Goal: Transaction & Acquisition: Book appointment/travel/reservation

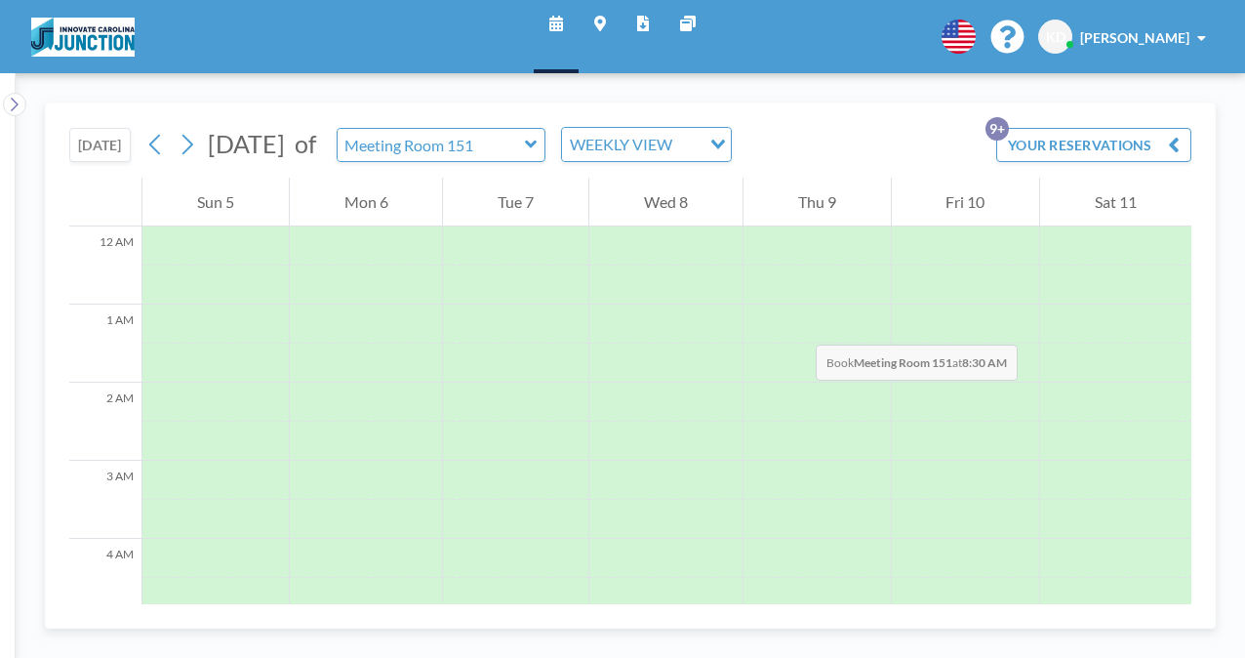
scroll to position [603, 0]
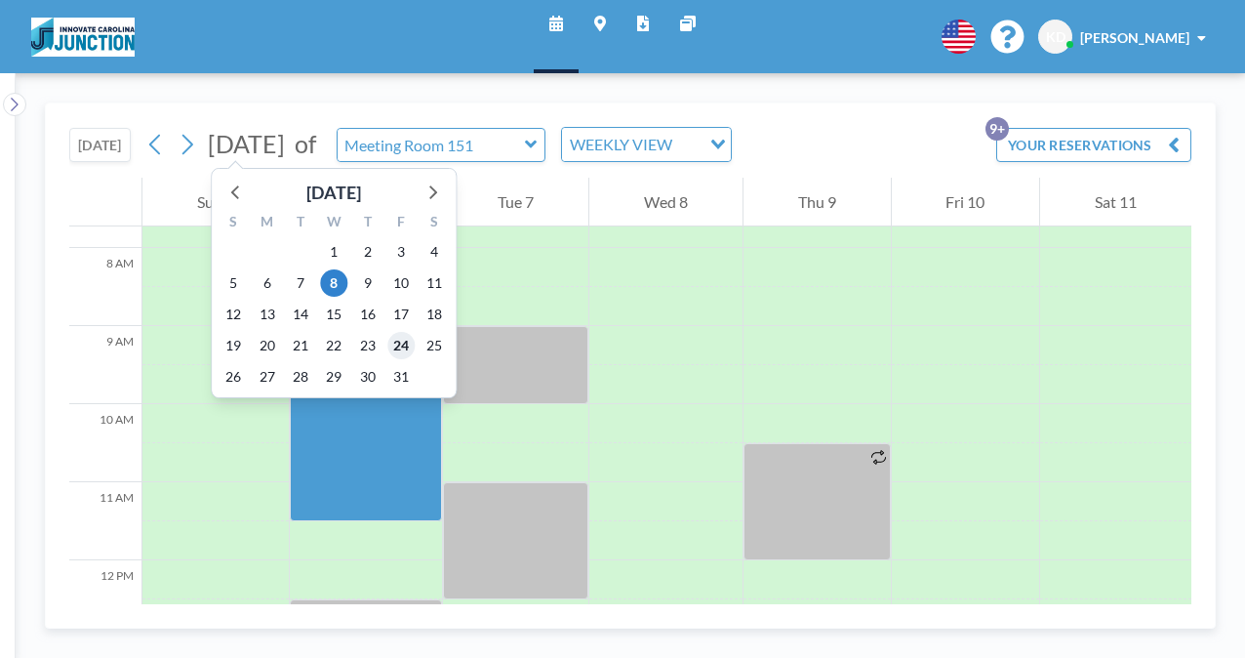
click at [403, 349] on span "24" at bounding box center [400, 345] width 27 height 27
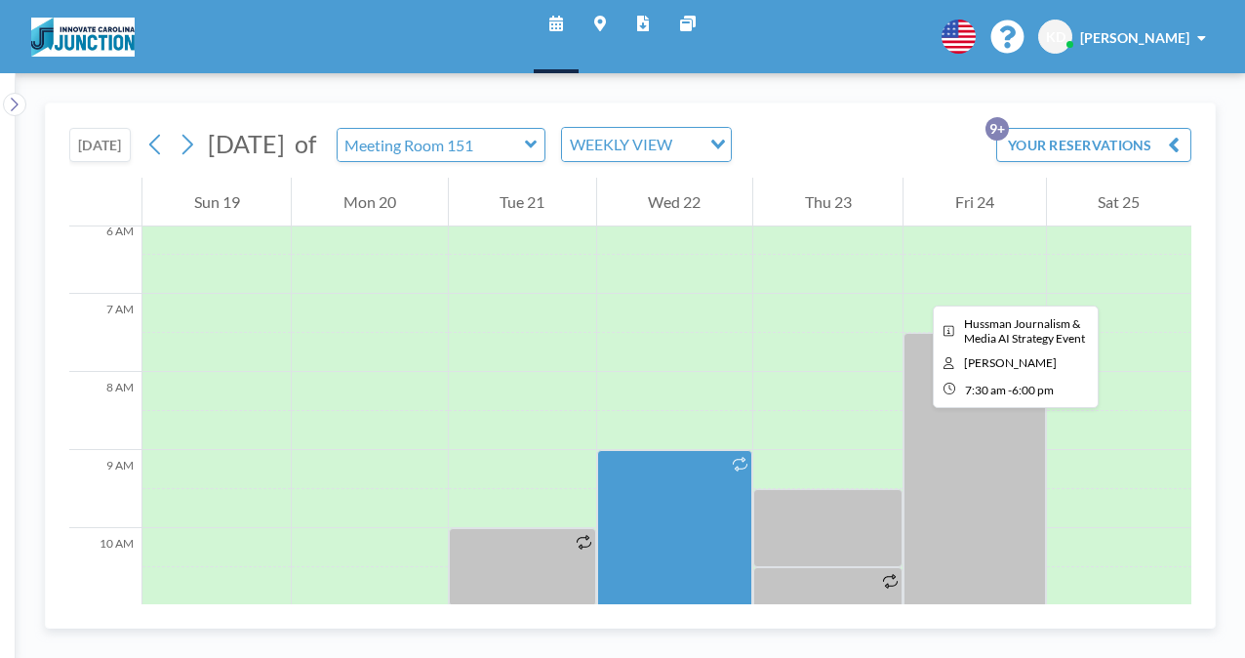
scroll to position [476, 0]
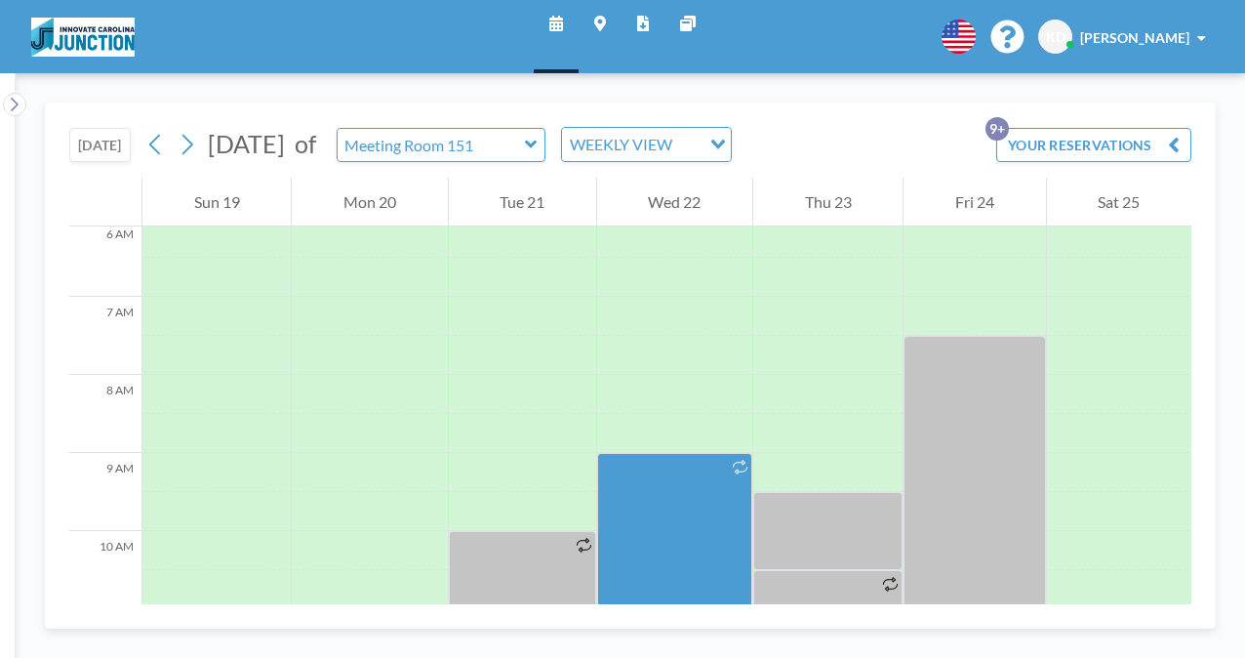
click at [538, 141] on icon at bounding box center [531, 145] width 13 height 20
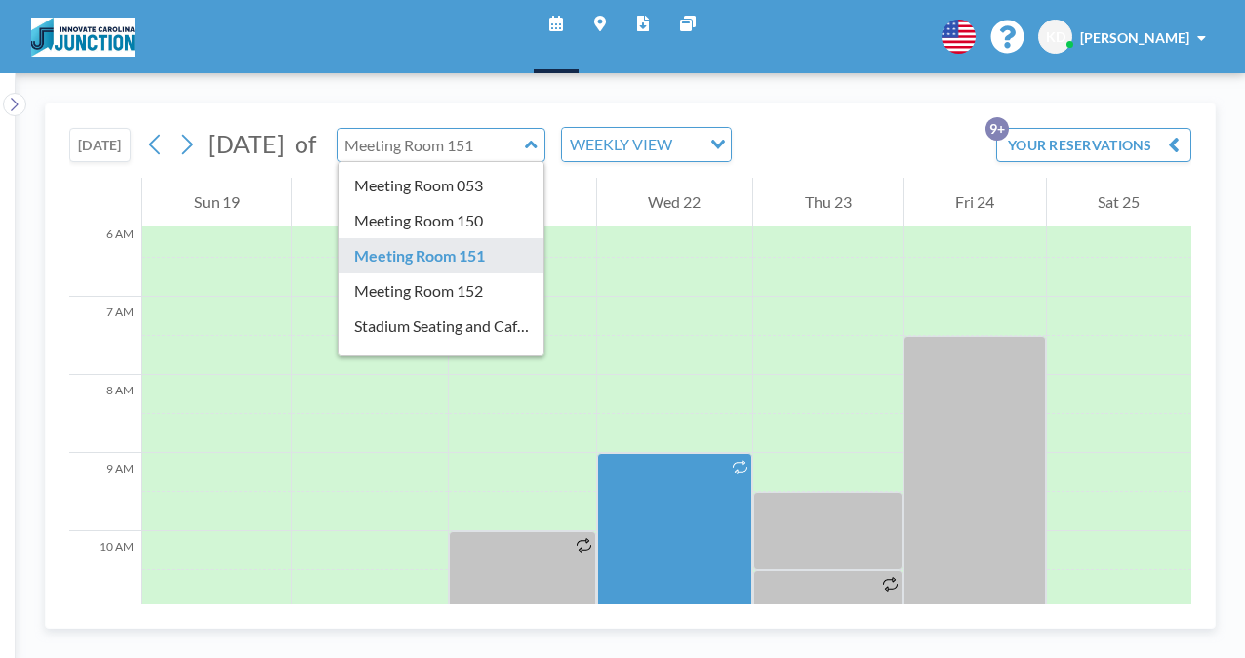
scroll to position [147, 0]
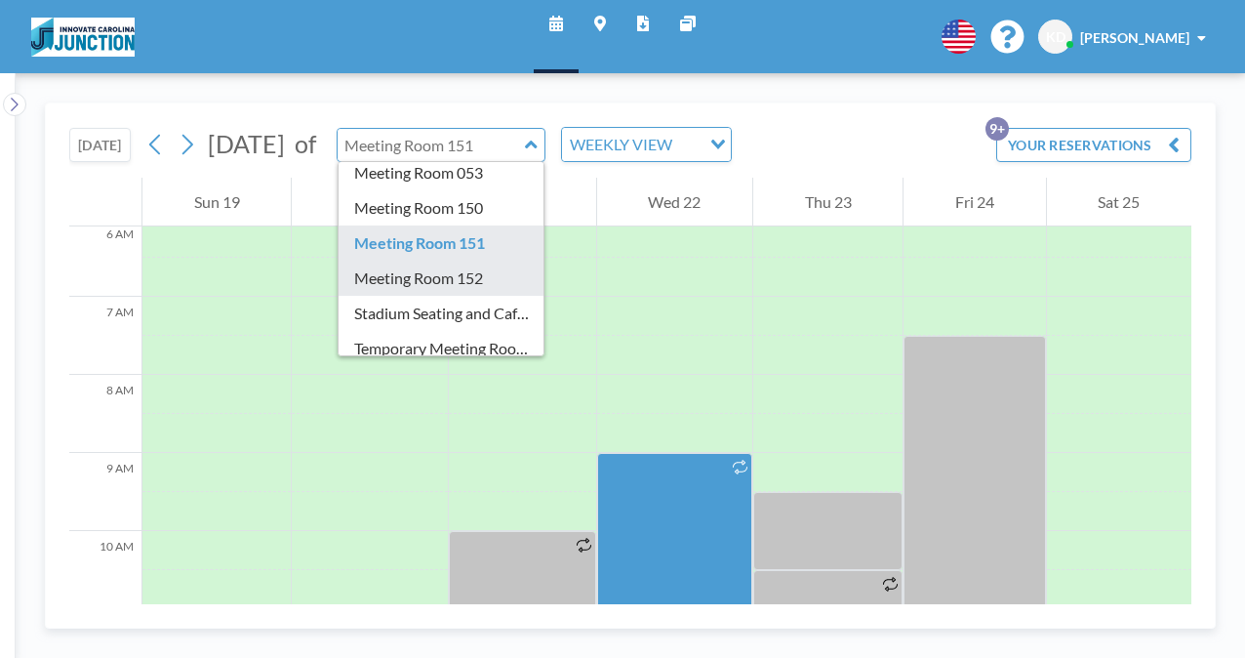
type input "Meeting Room 152"
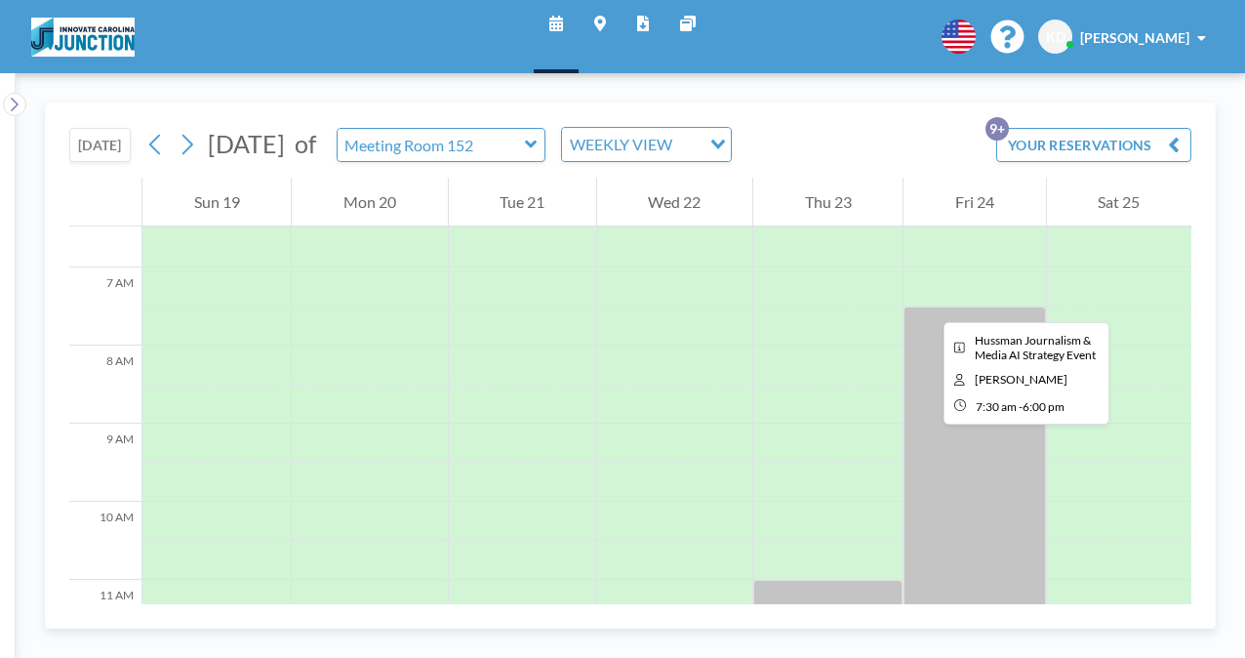
scroll to position [500, 0]
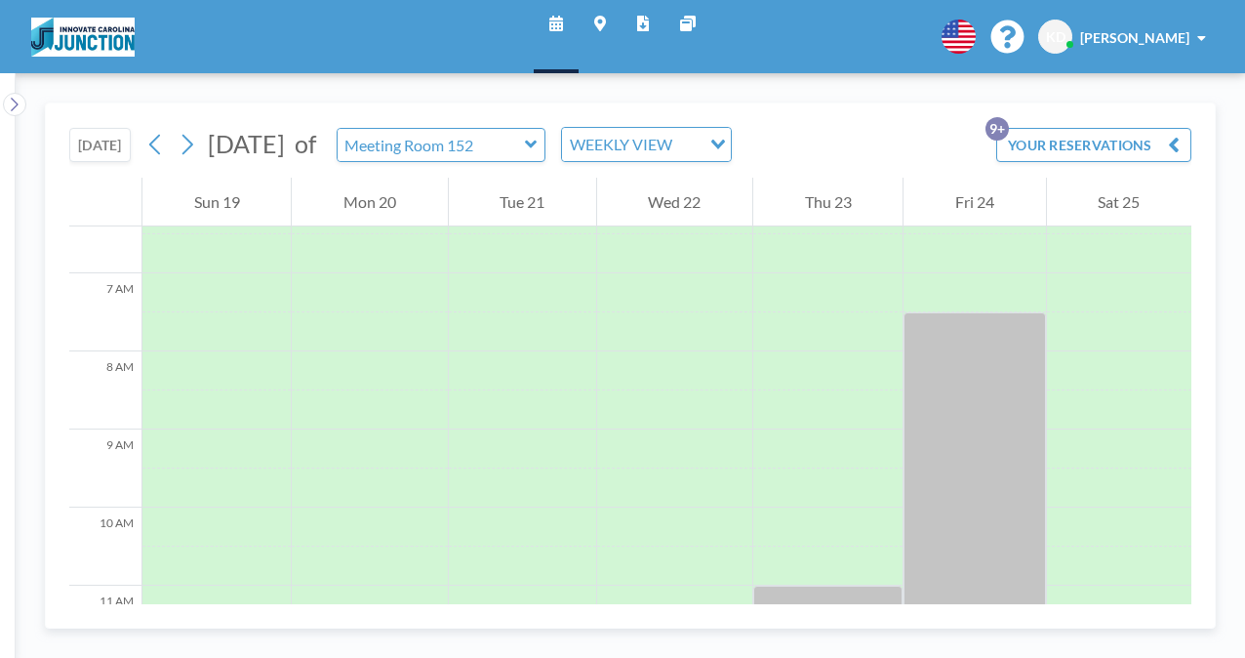
click at [537, 144] on icon at bounding box center [531, 145] width 12 height 8
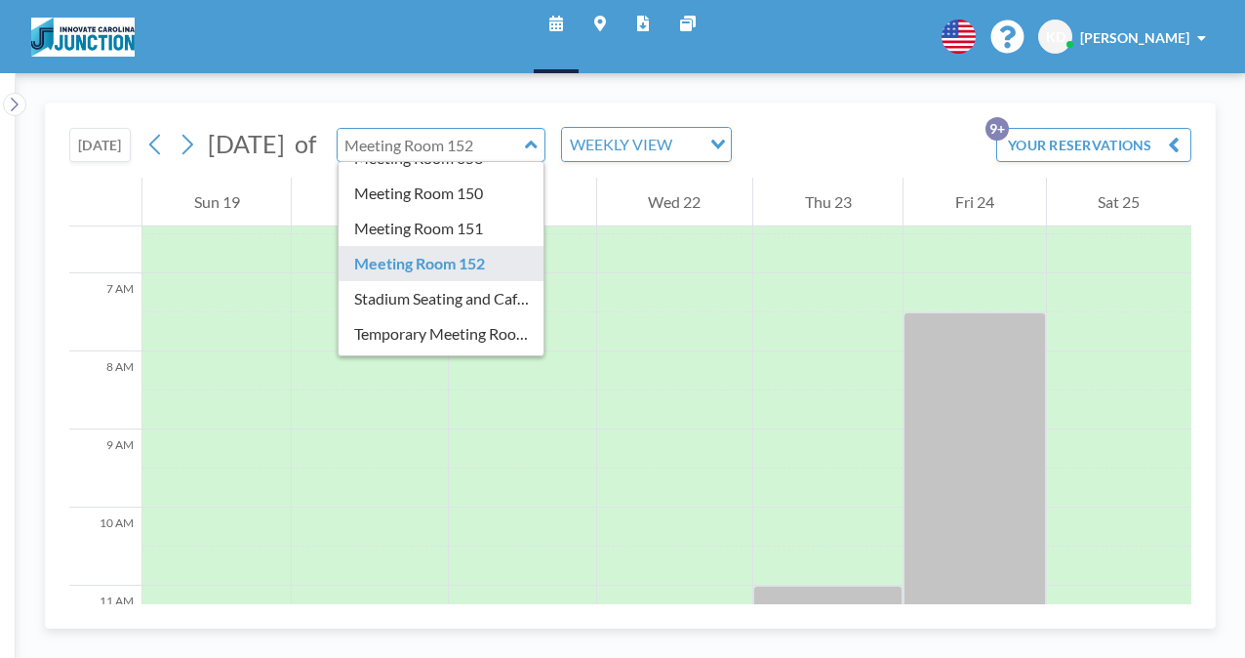
scroll to position [163, 0]
type input "Meeting Room 150"
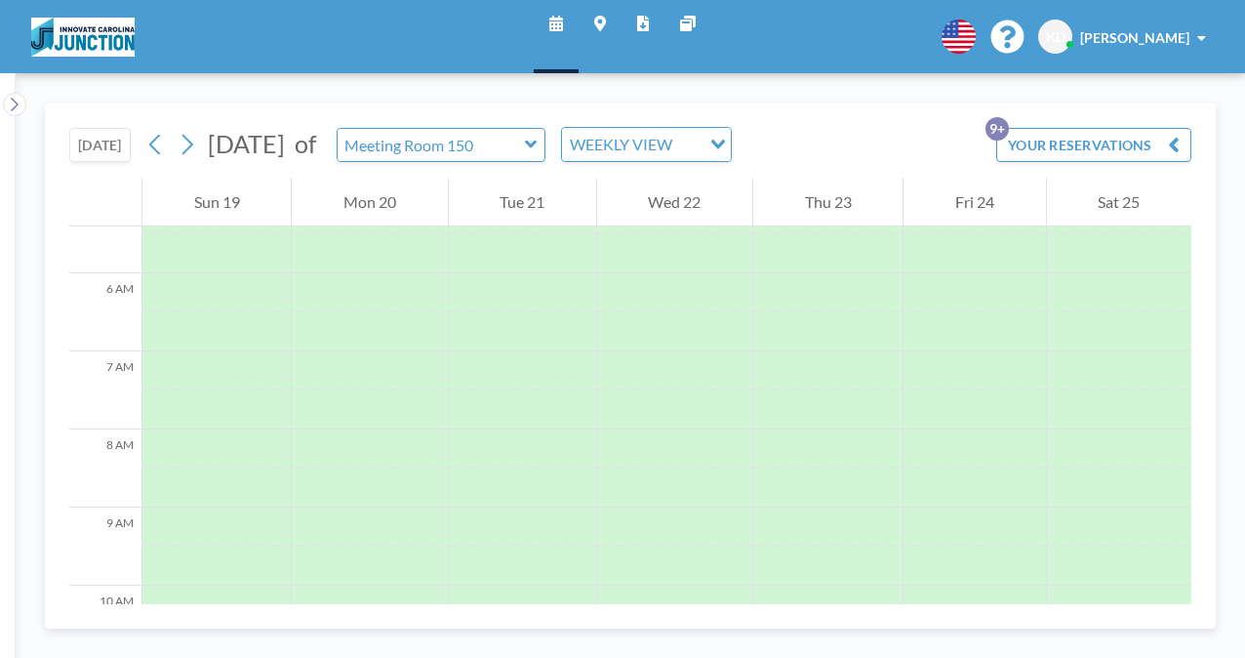
scroll to position [585, 0]
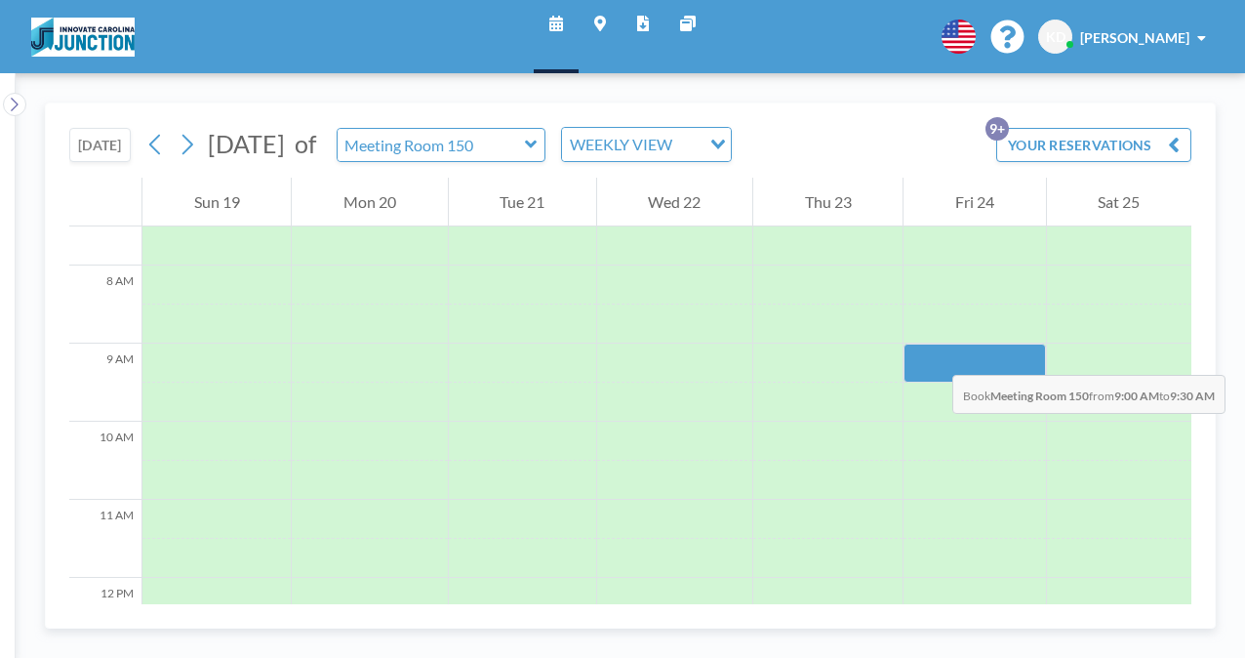
click at [933, 355] on div at bounding box center [974, 362] width 141 height 39
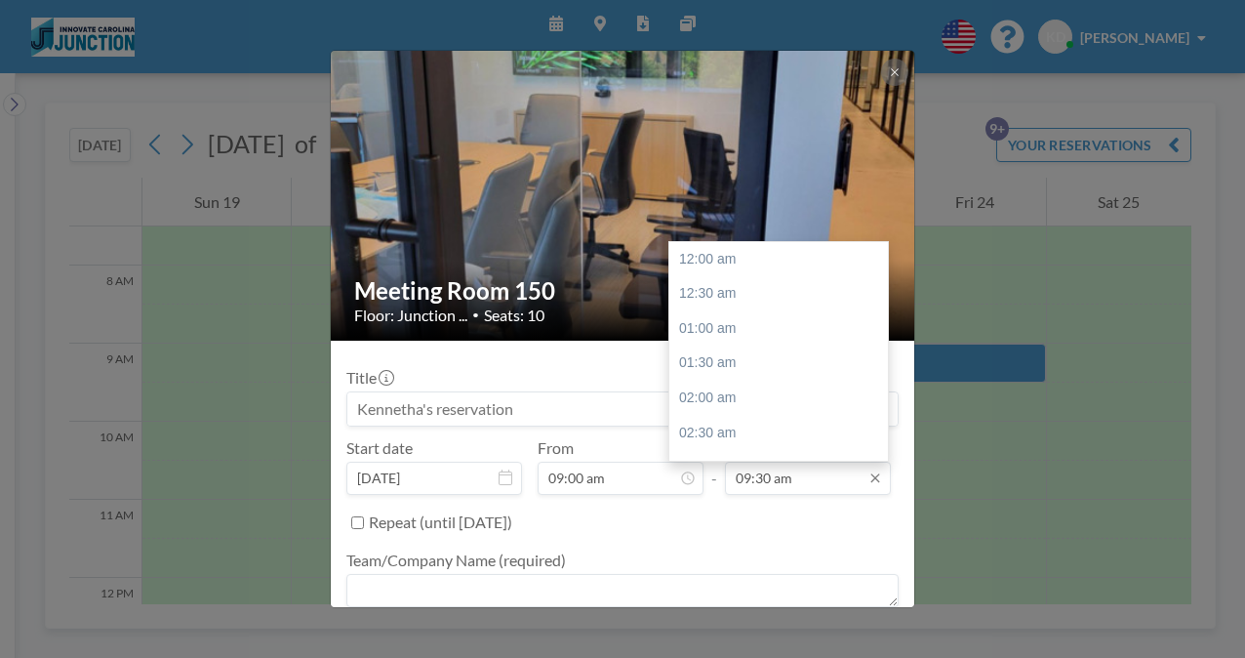
scroll to position [660, 0]
click at [752, 332] on div "10:30 am" at bounding box center [783, 328] width 228 height 35
type input "10:30 am"
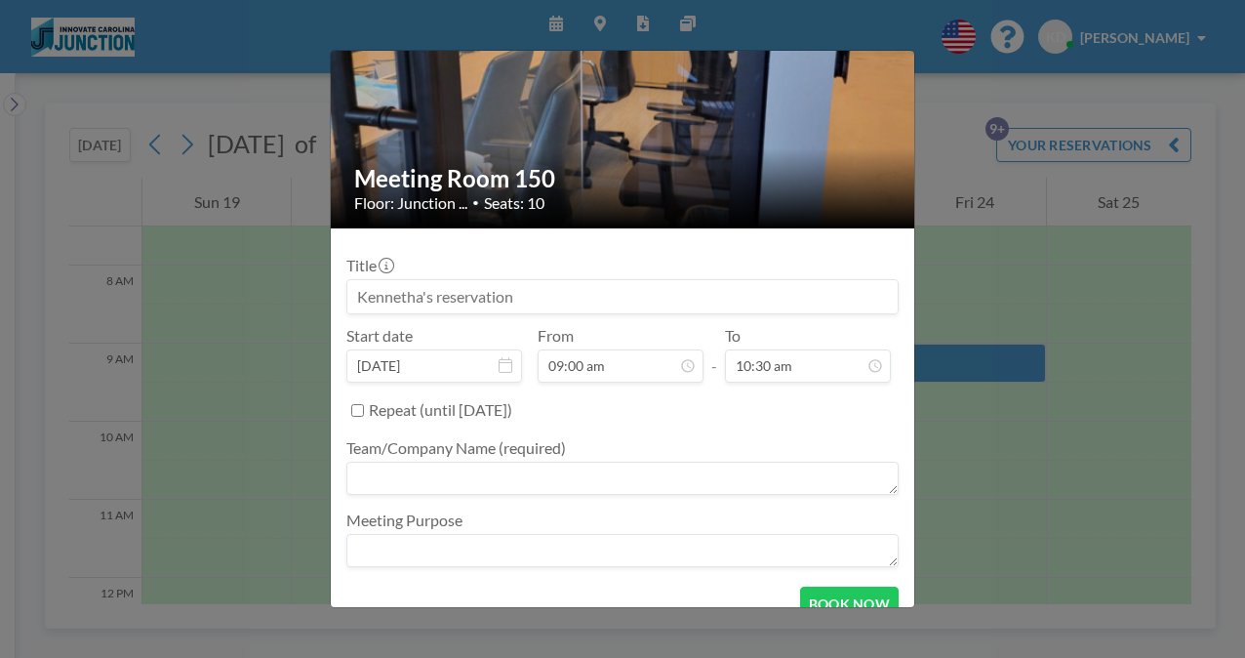
scroll to position [113, 0]
click at [584, 475] on textarea at bounding box center [622, 477] width 552 height 33
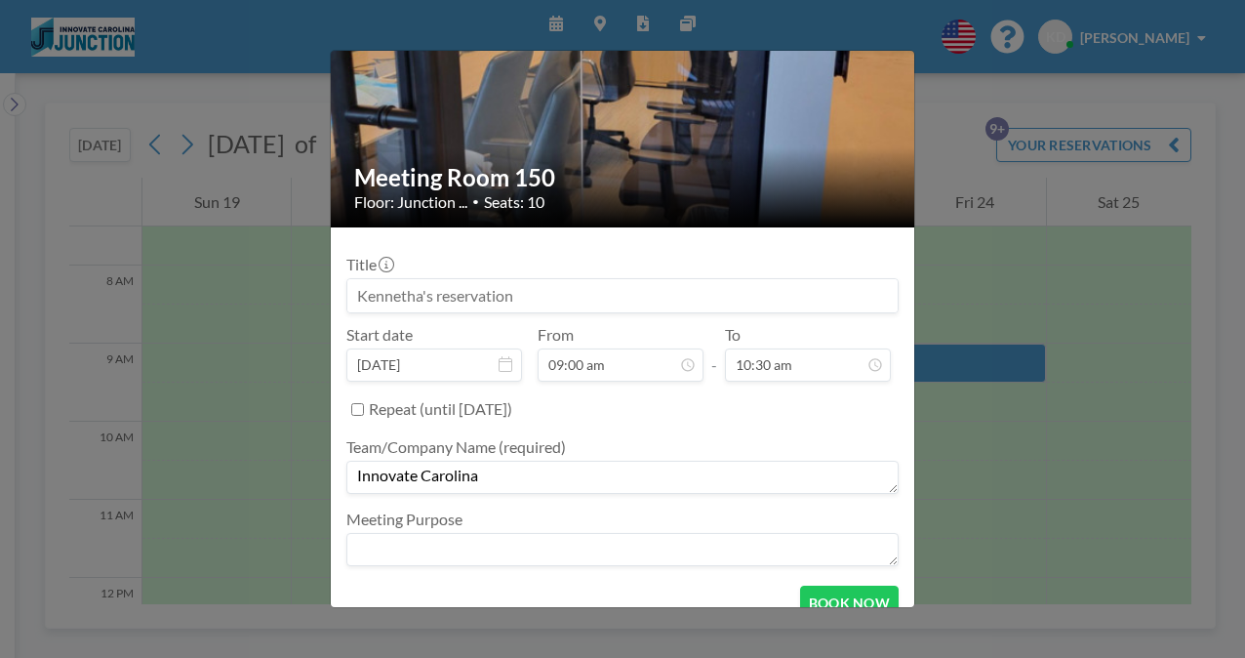
type textarea "Innovate Carolina"
click at [580, 541] on textarea at bounding box center [622, 549] width 552 height 33
type textarea "[PERSON_NAME] Meeting"
click at [853, 601] on button "BOOK NOW" at bounding box center [849, 602] width 99 height 34
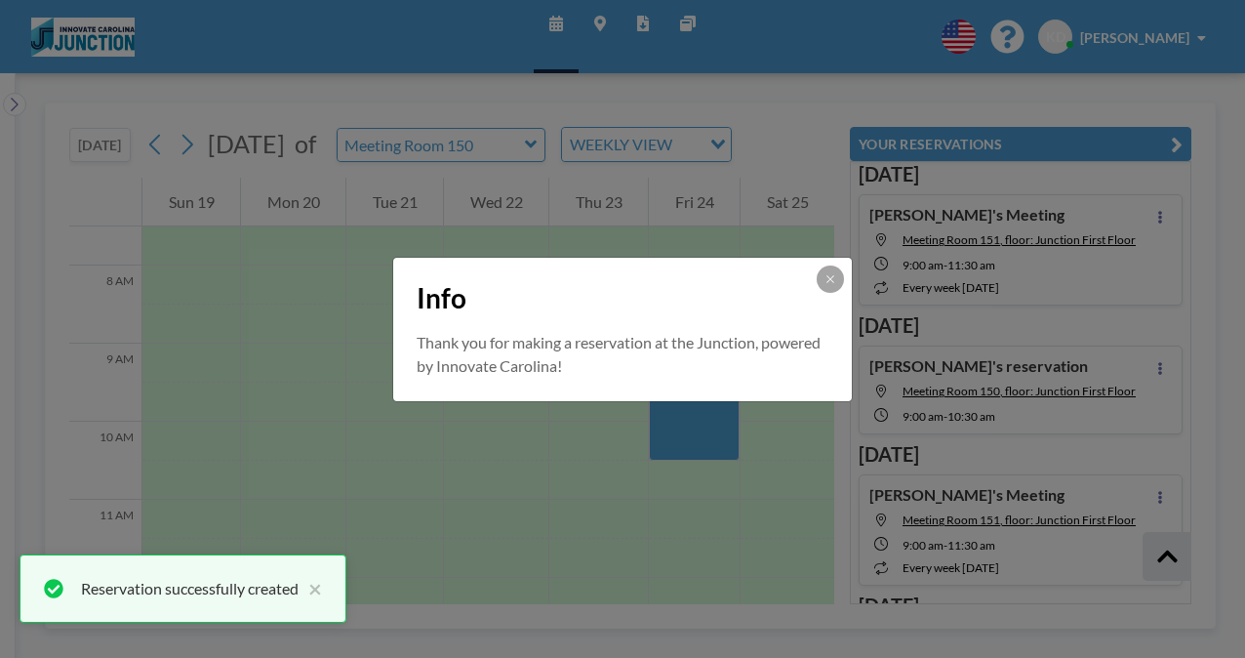
scroll to position [539, 0]
click at [833, 277] on icon at bounding box center [831, 279] width 12 height 12
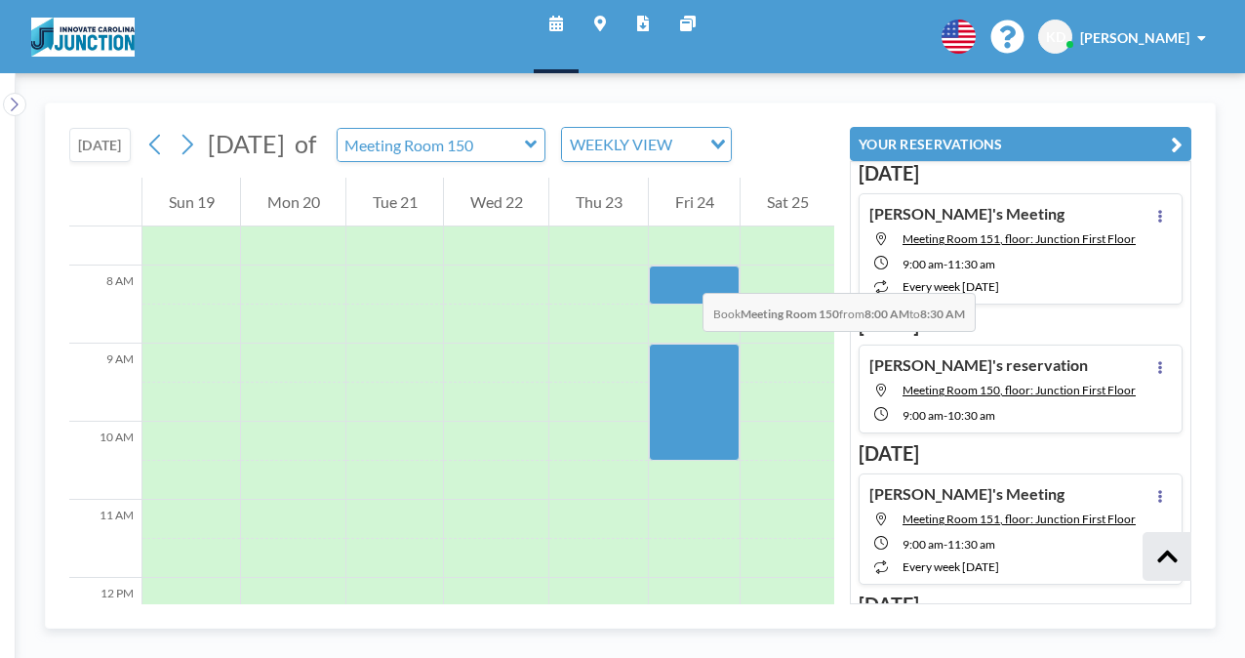
click at [683, 273] on div at bounding box center [694, 284] width 91 height 39
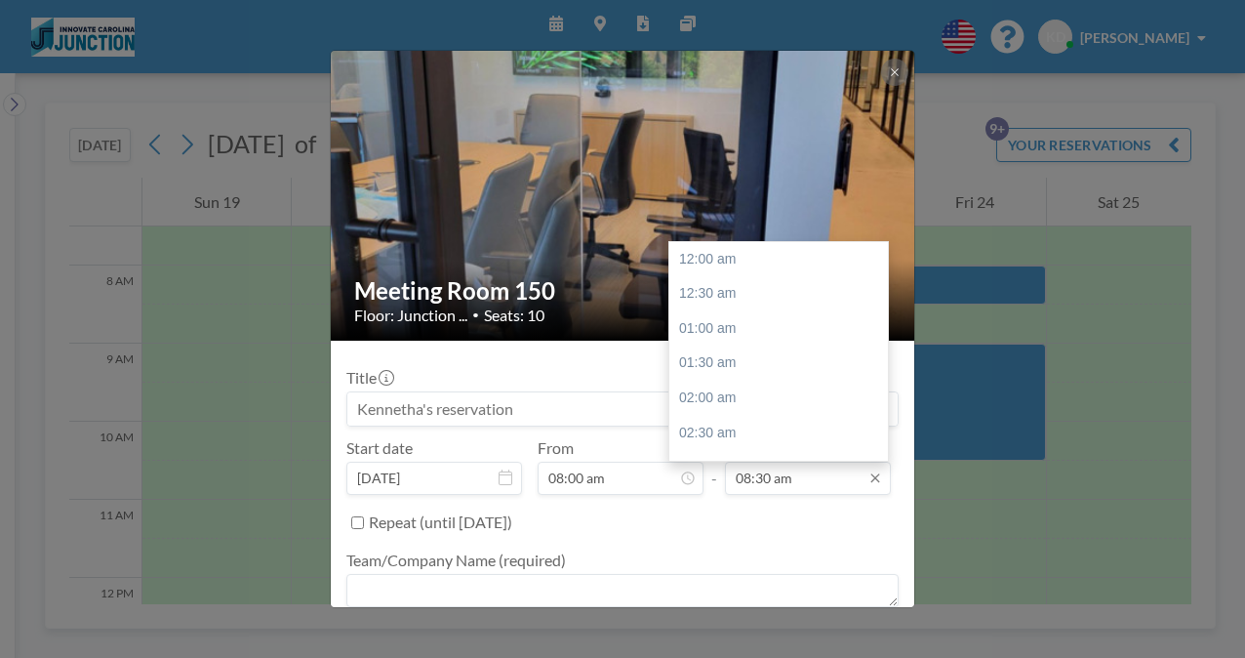
scroll to position [590, 0]
click at [740, 282] on div "09:00 am" at bounding box center [783, 293] width 228 height 35
type input "09:00 am"
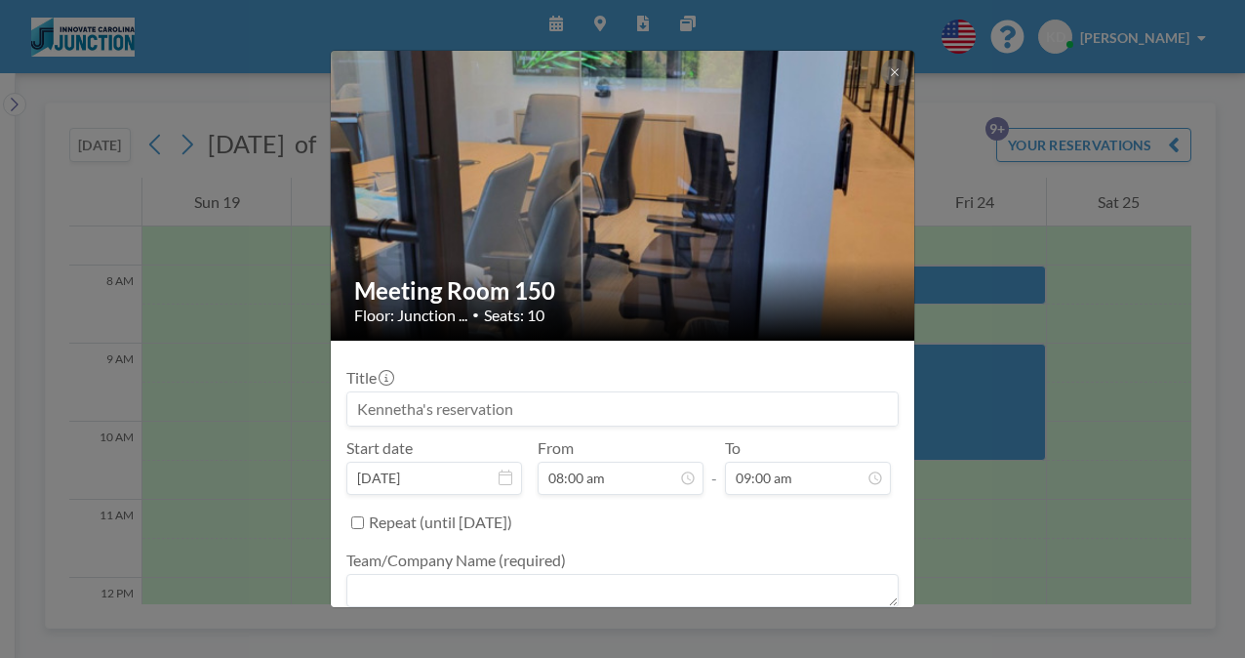
scroll to position [139, 0]
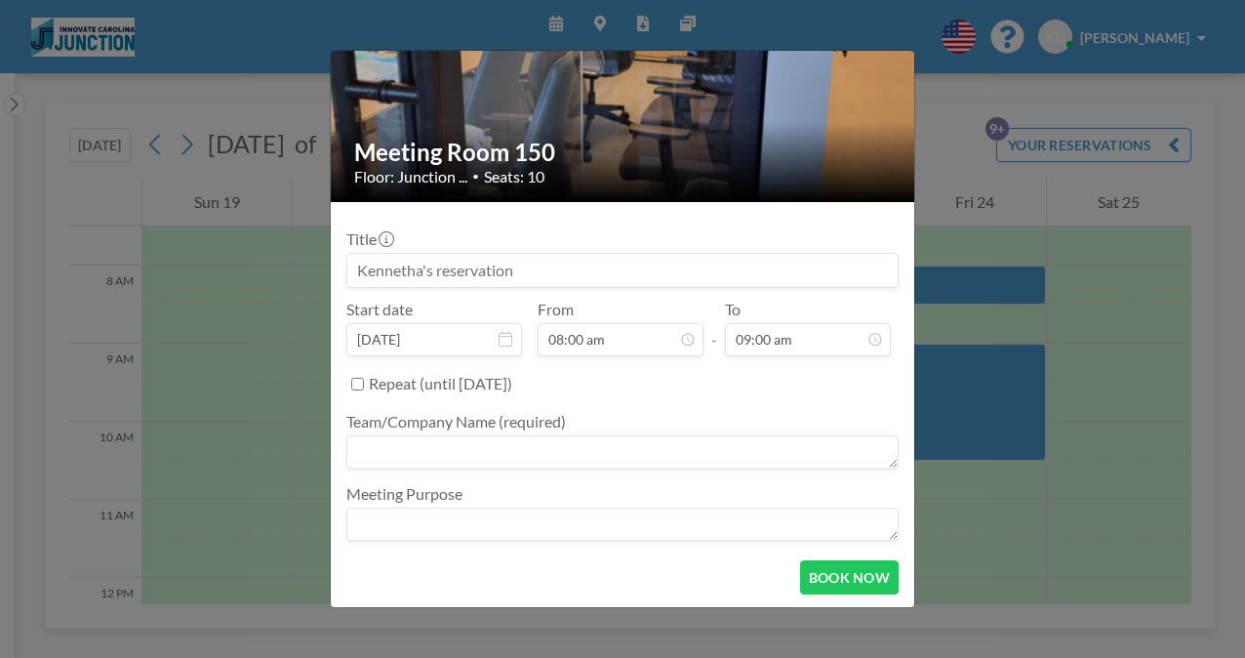
click at [432, 447] on textarea at bounding box center [622, 451] width 552 height 33
type textarea "Innovate Carolina"
click at [423, 524] on textarea at bounding box center [622, 523] width 552 height 33
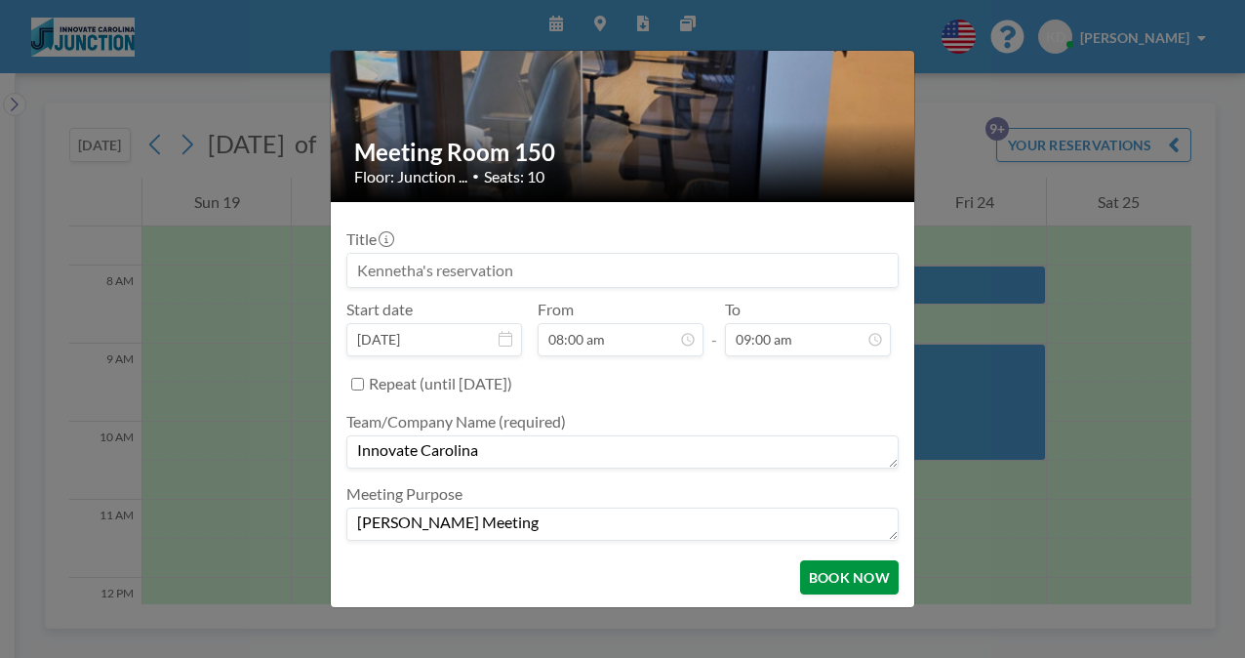
type textarea "[PERSON_NAME] Meeting"
click at [865, 570] on button "BOOK NOW" at bounding box center [849, 577] width 99 height 34
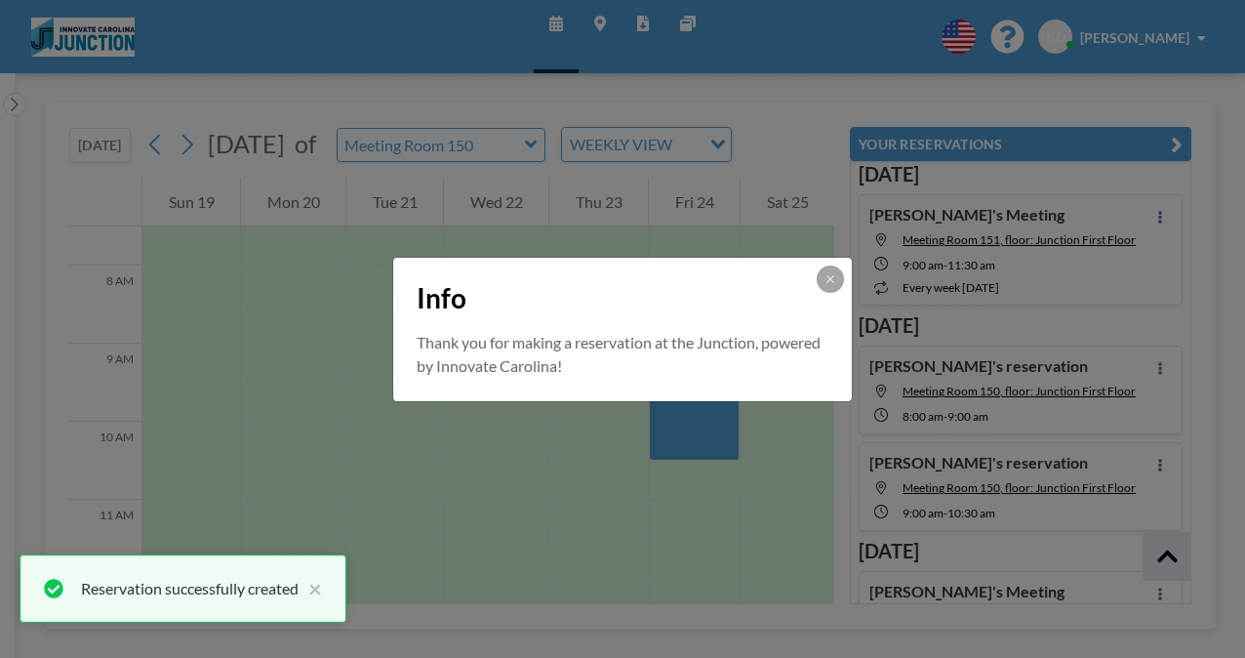
scroll to position [539, 0]
click at [823, 270] on button at bounding box center [830, 278] width 27 height 27
